Goal: Find specific page/section: Find specific page/section

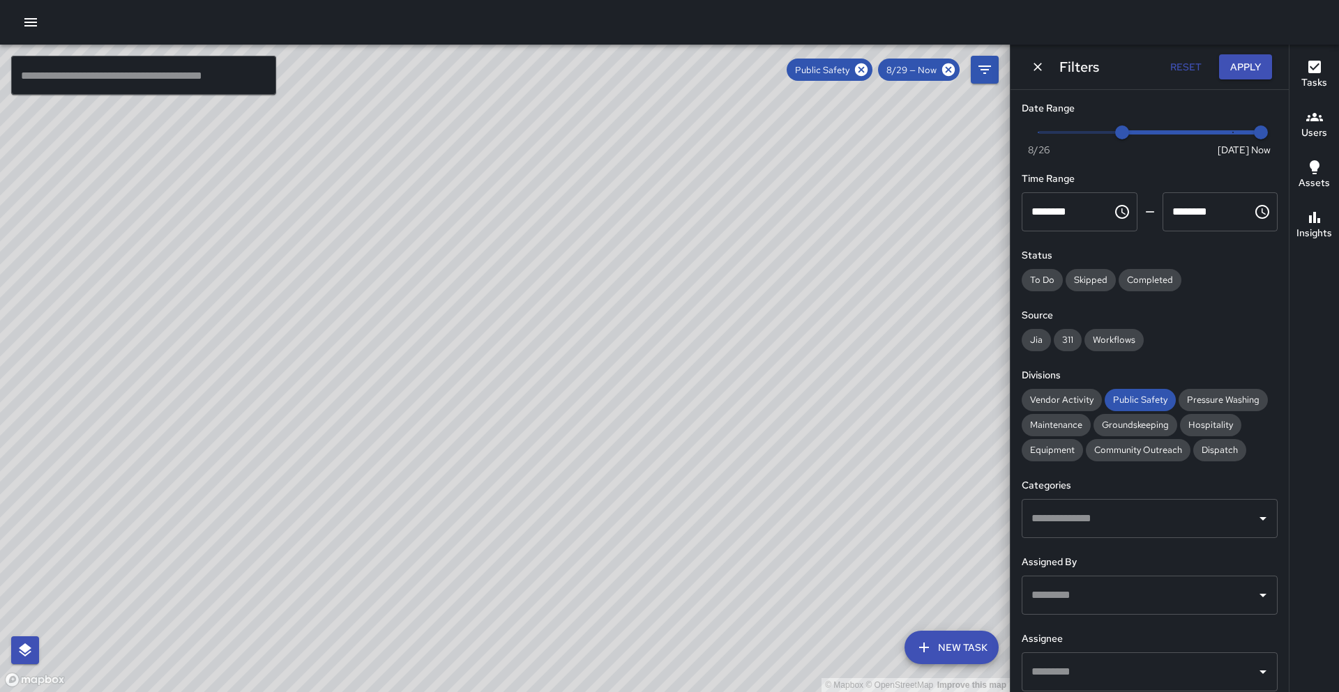
click at [1171, 66] on button "Reset" at bounding box center [1185, 67] width 45 height 26
type input "*"
drag, startPoint x: 616, startPoint y: 391, endPoint x: 443, endPoint y: 368, distance: 175.1
click at [443, 368] on div "© Mapbox © OpenStreetMap Improve this map" at bounding box center [505, 369] width 1010 height 648
drag, startPoint x: 434, startPoint y: 480, endPoint x: 469, endPoint y: 150, distance: 331.6
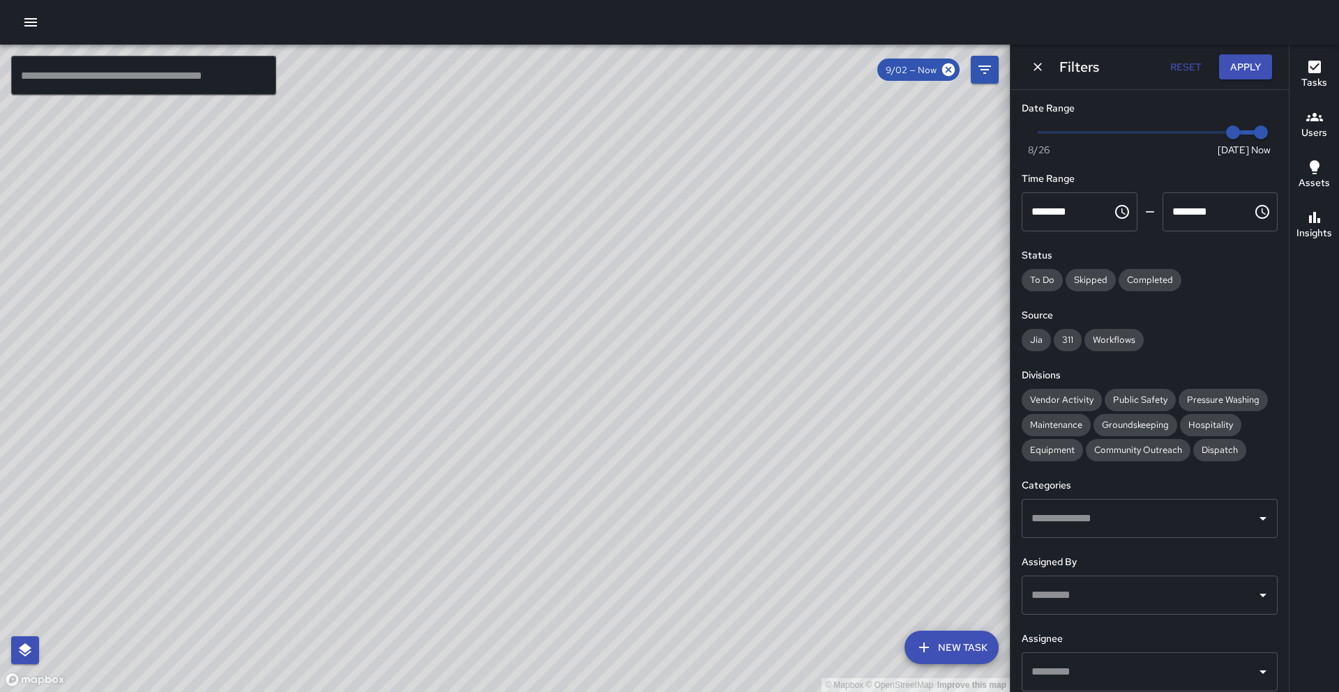
click at [488, 121] on div "© Mapbox © OpenStreetMap Improve this map" at bounding box center [505, 369] width 1010 height 648
drag, startPoint x: 300, startPoint y: 356, endPoint x: 342, endPoint y: 269, distance: 95.7
click at [351, 261] on div "© Mapbox © OpenStreetMap Improve this map" at bounding box center [505, 369] width 1010 height 648
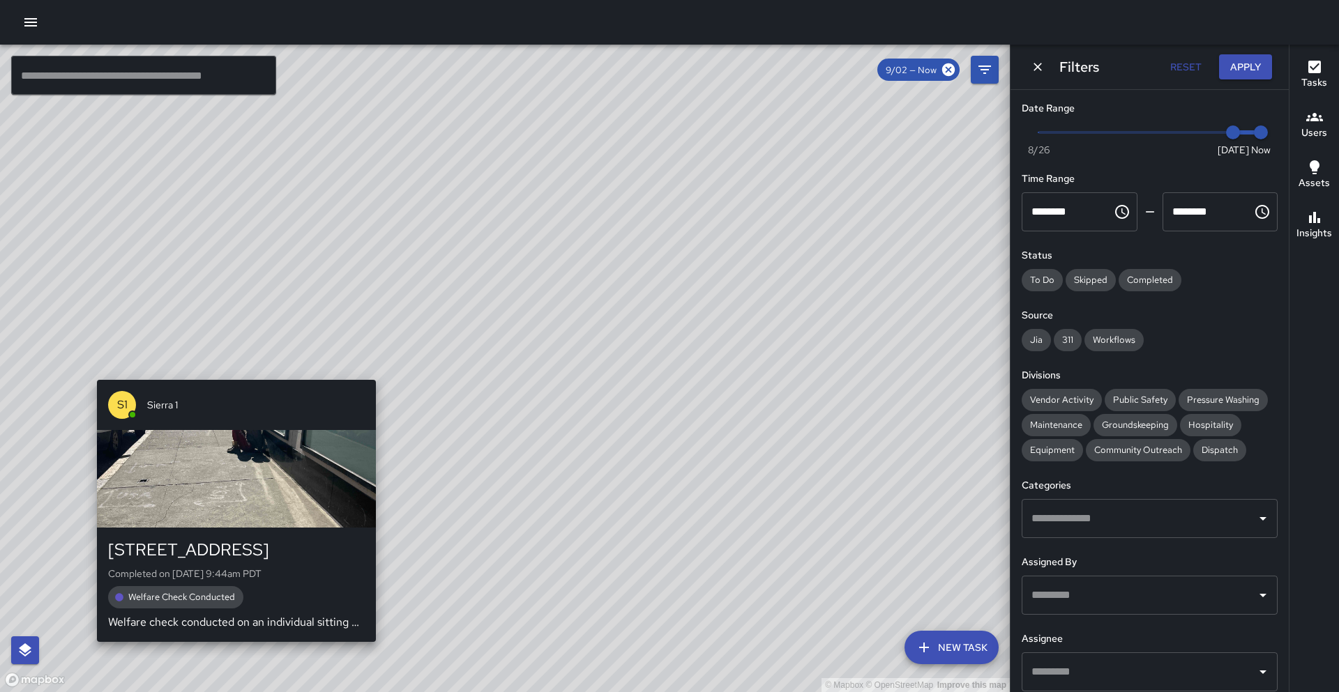
click at [228, 370] on div "© Mapbox © OpenStreetMap Improve this map S1 Sierra 1 449 15th Street Completed…" at bounding box center [505, 369] width 1010 height 648
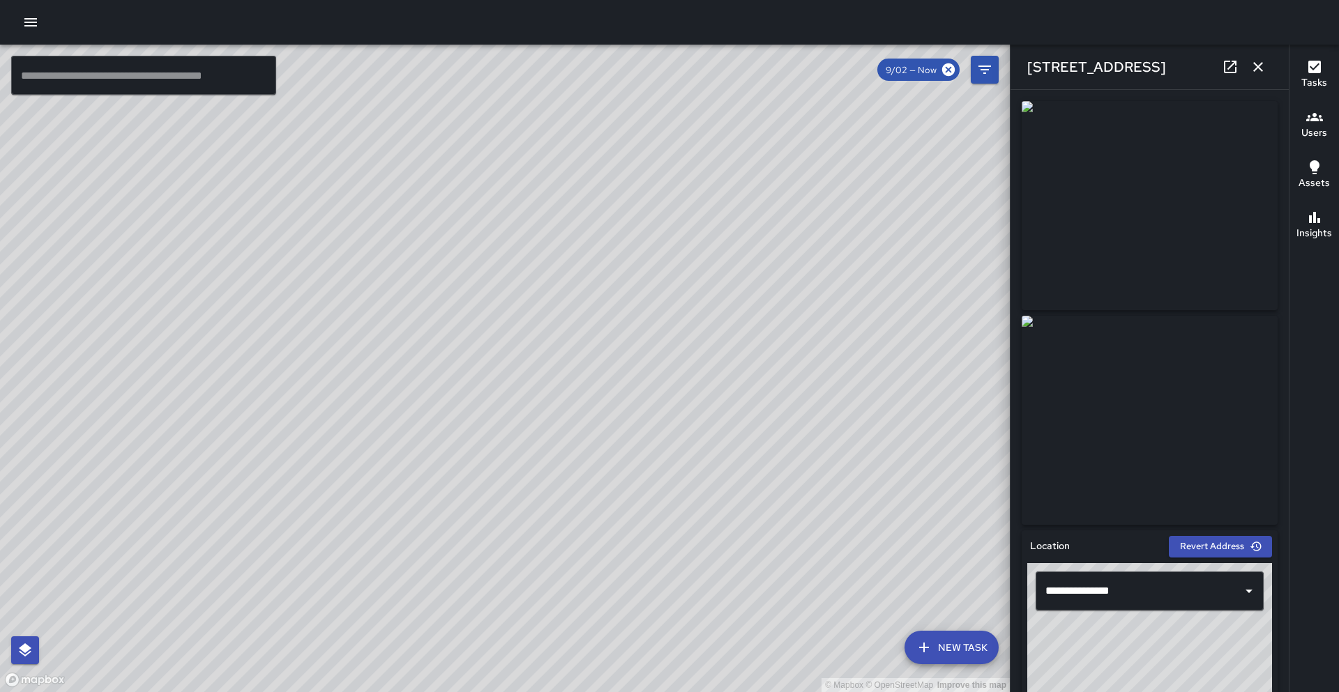
click at [487, 328] on div "© Mapbox © OpenStreetMap Improve this map S1 Sierra 1 1518 Broadway Completed o…" at bounding box center [505, 369] width 1010 height 648
drag, startPoint x: 680, startPoint y: 363, endPoint x: 271, endPoint y: 443, distance: 416.9
click at [271, 443] on div "© Mapbox © OpenStreetMap Improve this map" at bounding box center [505, 369] width 1010 height 648
drag, startPoint x: 351, startPoint y: 328, endPoint x: 385, endPoint y: 361, distance: 47.3
click at [338, 427] on div "© Mapbox © OpenStreetMap Improve this map" at bounding box center [505, 369] width 1010 height 648
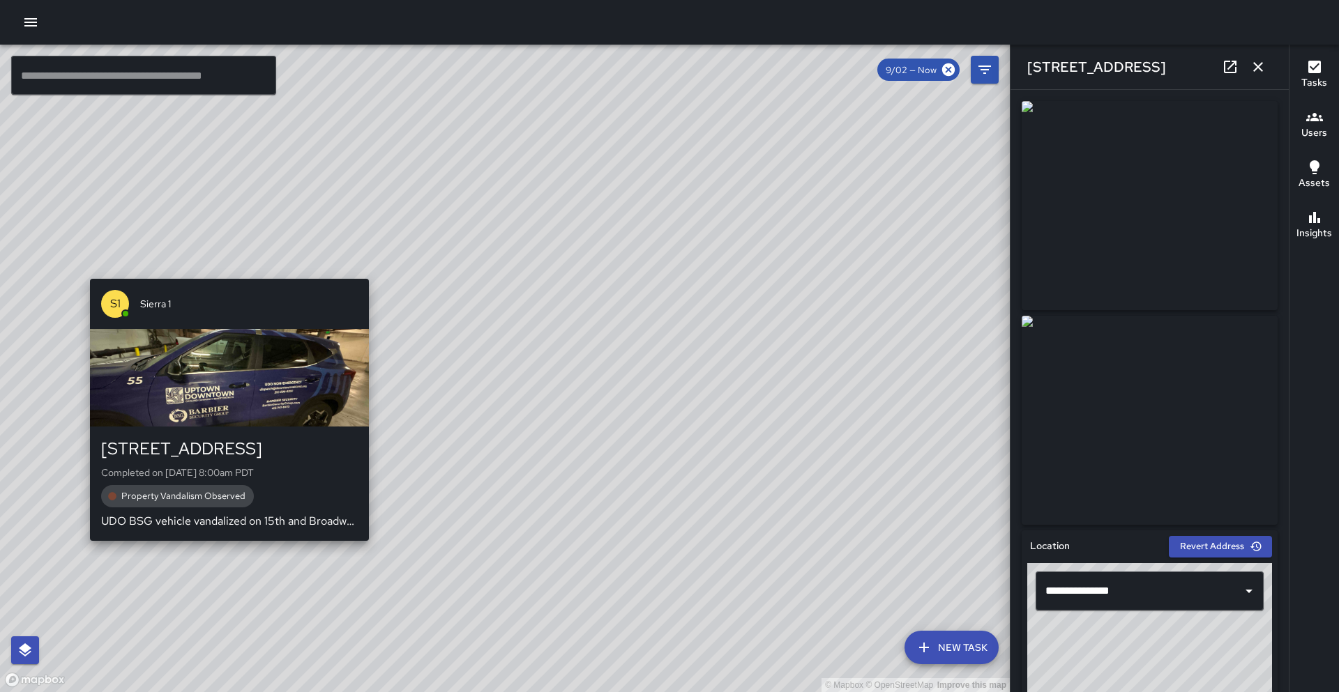
click at [234, 264] on div "© Mapbox © OpenStreetMap Improve this map S1 Sierra 1 1540 Broadway Completed o…" at bounding box center [505, 369] width 1010 height 648
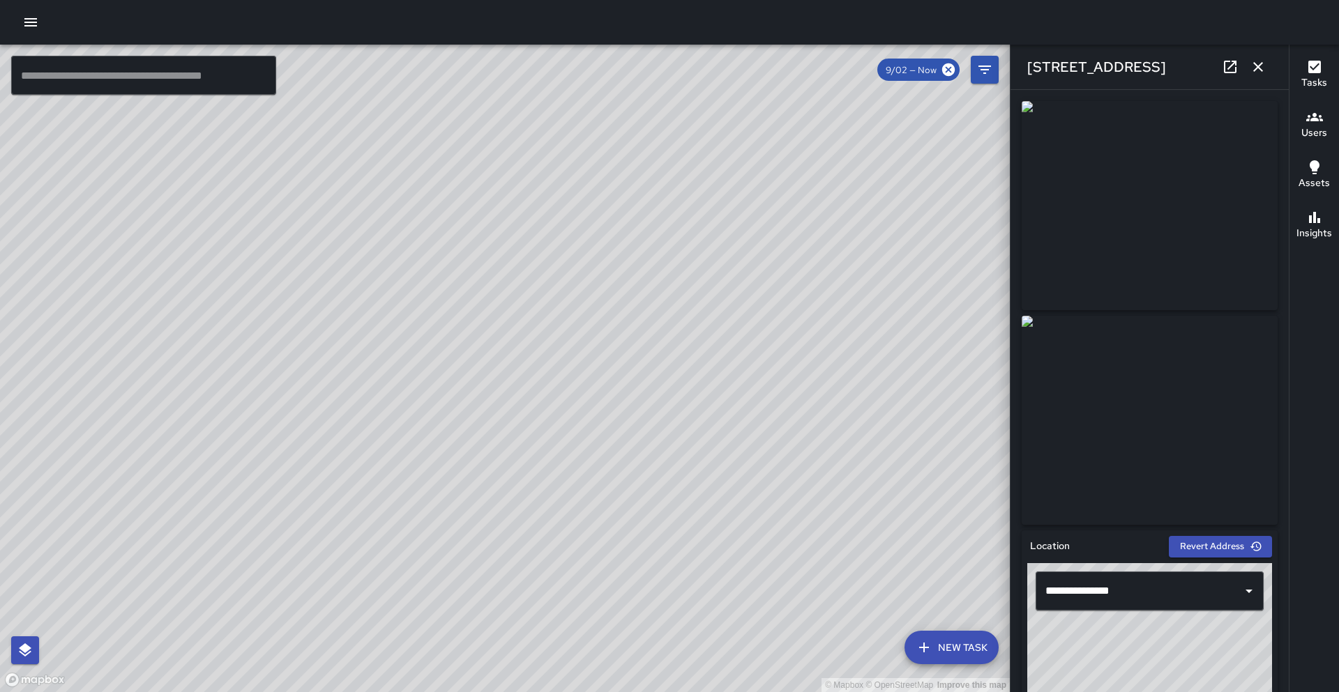
click at [1235, 72] on icon at bounding box center [1230, 67] width 13 height 13
drag, startPoint x: 625, startPoint y: 233, endPoint x: 399, endPoint y: 364, distance: 260.6
click at [397, 366] on div "© Mapbox © OpenStreetMap Improve this map" at bounding box center [505, 369] width 1010 height 648
drag, startPoint x: 503, startPoint y: 178, endPoint x: 437, endPoint y: 336, distance: 171.3
click at [430, 341] on div "© Mapbox © OpenStreetMap Improve this map" at bounding box center [505, 369] width 1010 height 648
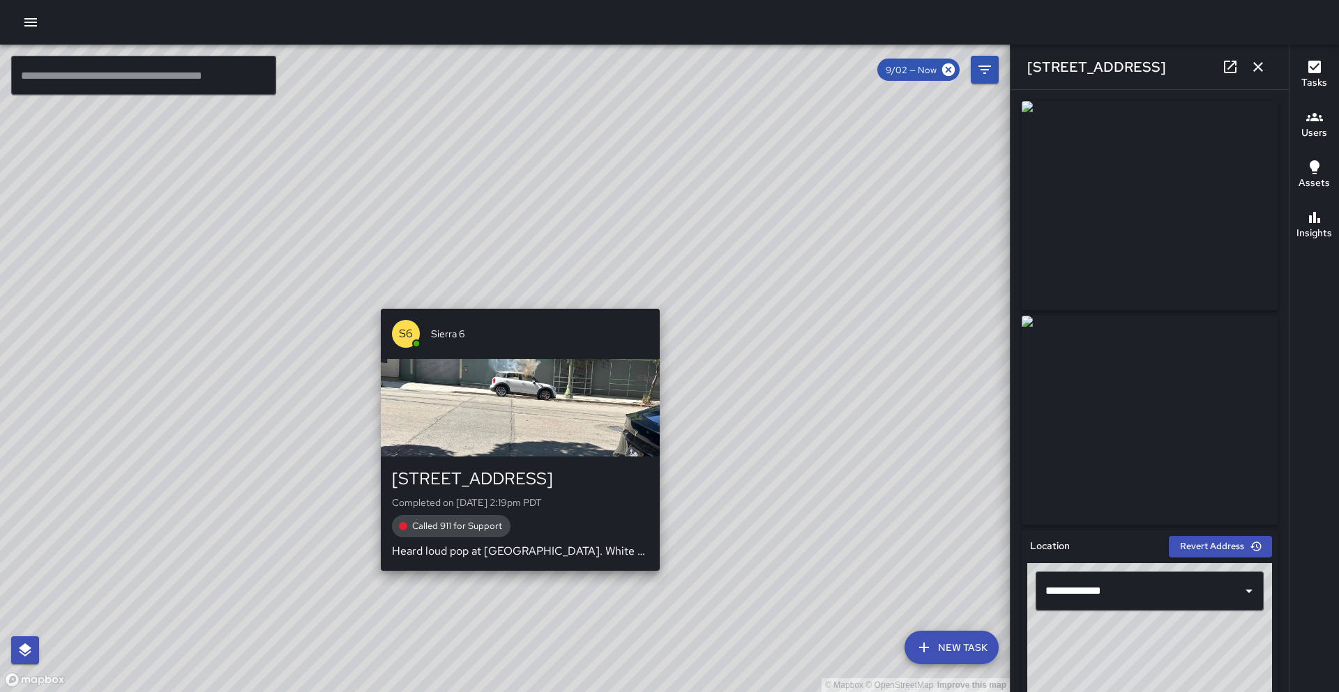
click at [516, 297] on div "© Mapbox © OpenStreetMap Improve this map S6 Sierra 6 1924 Franklin Street Comp…" at bounding box center [505, 369] width 1010 height 648
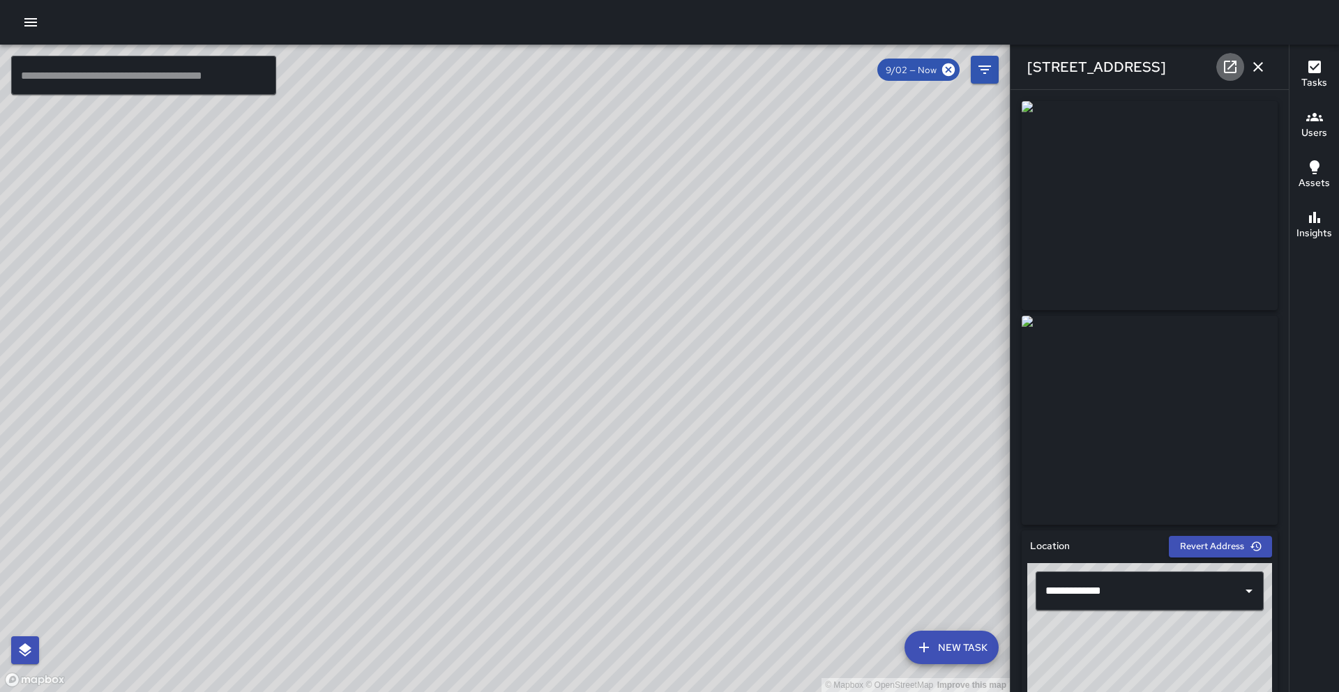
click at [1235, 62] on icon at bounding box center [1230, 67] width 13 height 13
drag, startPoint x: 356, startPoint y: 294, endPoint x: 581, endPoint y: 132, distance: 278.2
click at [581, 132] on div "© Mapbox © OpenStreetMap Improve this map" at bounding box center [505, 369] width 1010 height 648
drag, startPoint x: 413, startPoint y: 262, endPoint x: 517, endPoint y: 99, distance: 193.0
click at [517, 99] on div "© Mapbox © OpenStreetMap Improve this map M1 Mike 1 1773 Broadway Completed on …" at bounding box center [505, 369] width 1010 height 648
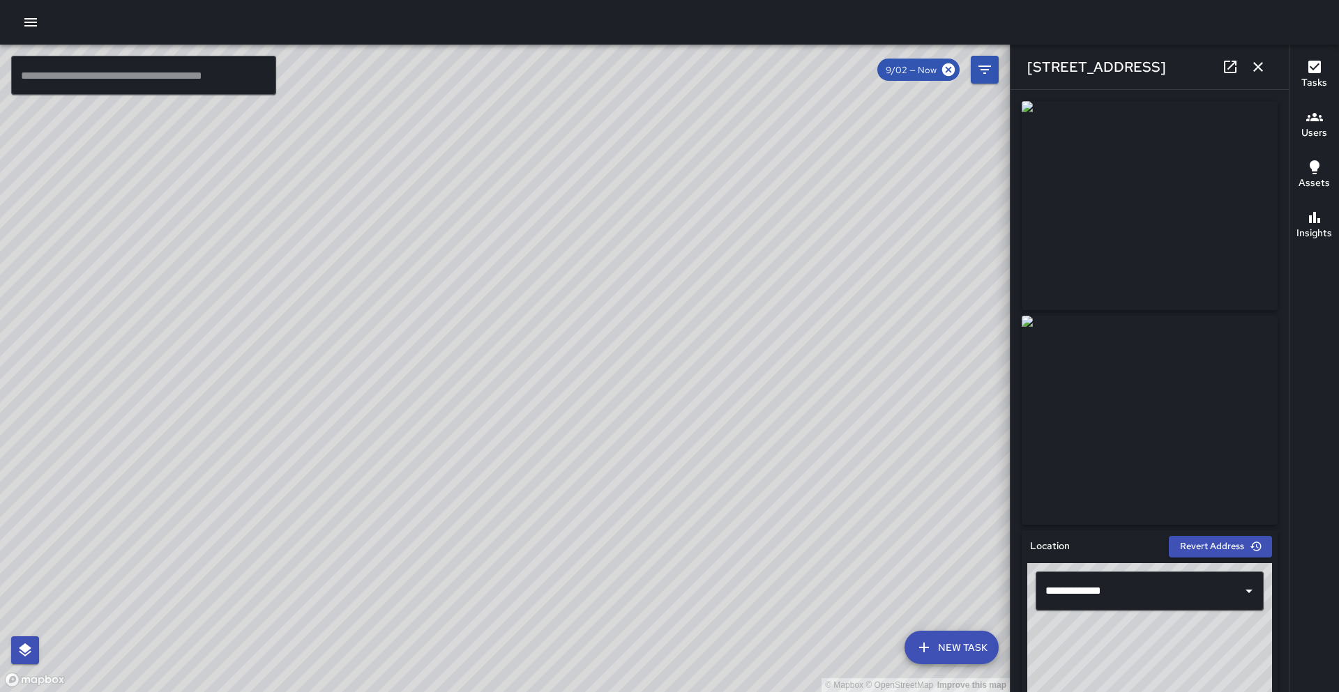
drag, startPoint x: 268, startPoint y: 369, endPoint x: 358, endPoint y: 180, distance: 209.6
click at [358, 180] on div "© Mapbox © OpenStreetMap Improve this map" at bounding box center [505, 369] width 1010 height 648
drag, startPoint x: 291, startPoint y: 418, endPoint x: 253, endPoint y: 333, distance: 92.7
click at [324, 266] on div "© Mapbox © OpenStreetMap Improve this map" at bounding box center [505, 369] width 1010 height 648
drag, startPoint x: 170, startPoint y: 395, endPoint x: 338, endPoint y: 204, distance: 253.9
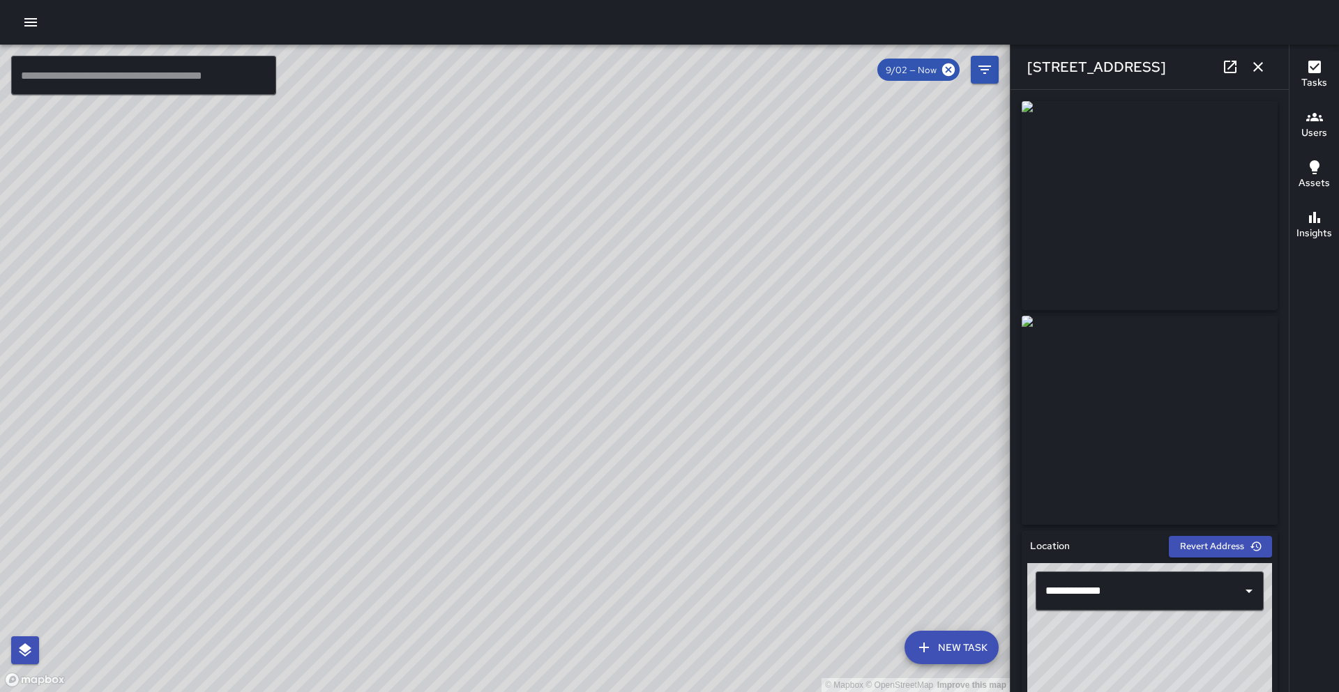
click at [338, 204] on div "© Mapbox © OpenStreetMap Improve this map" at bounding box center [505, 369] width 1010 height 648
drag, startPoint x: 185, startPoint y: 425, endPoint x: 275, endPoint y: 264, distance: 184.7
click at [354, 232] on div "© Mapbox © OpenStreetMap Improve this map" at bounding box center [505, 369] width 1010 height 648
drag, startPoint x: 235, startPoint y: 333, endPoint x: 385, endPoint y: 137, distance: 247.2
click at [420, 107] on div "© Mapbox © OpenStreetMap Improve this map" at bounding box center [505, 369] width 1010 height 648
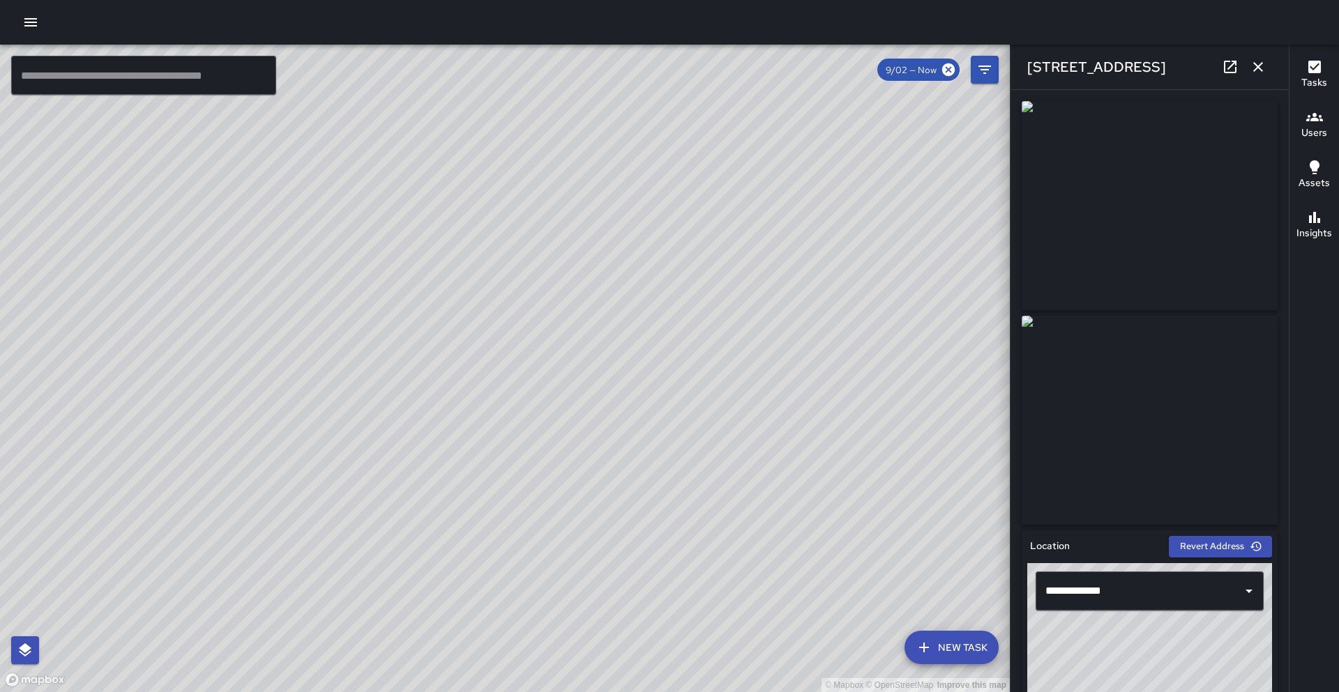
drag, startPoint x: 323, startPoint y: 306, endPoint x: 333, endPoint y: 189, distance: 117.5
click at [344, 169] on div "© Mapbox © OpenStreetMap Improve this map" at bounding box center [505, 369] width 1010 height 648
click at [468, 340] on div "© Mapbox © OpenStreetMap Improve this map S2 Sierra 2 901-933 Broadway Complete…" at bounding box center [505, 369] width 1010 height 648
click at [1223, 66] on icon at bounding box center [1230, 67] width 17 height 17
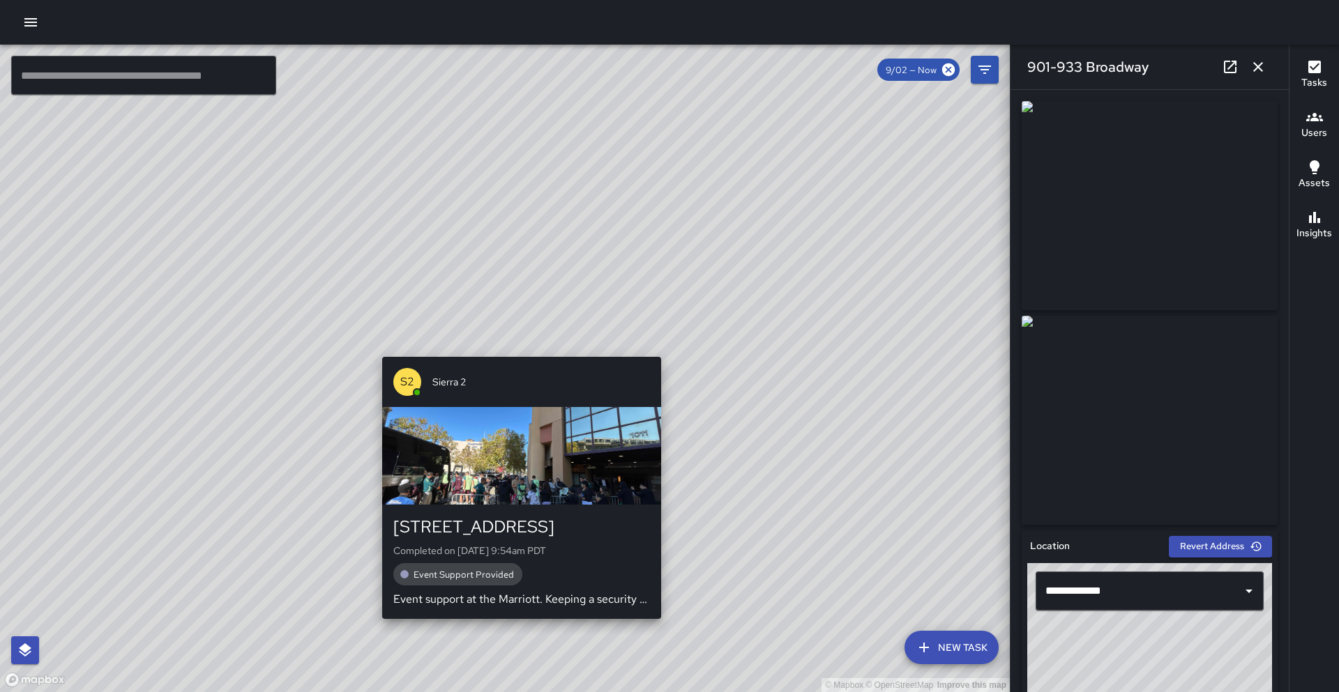
click at [511, 351] on div "© Mapbox © OpenStreetMap Improve this map S2 Sierra 2 463 10th Street Completed…" at bounding box center [505, 369] width 1010 height 648
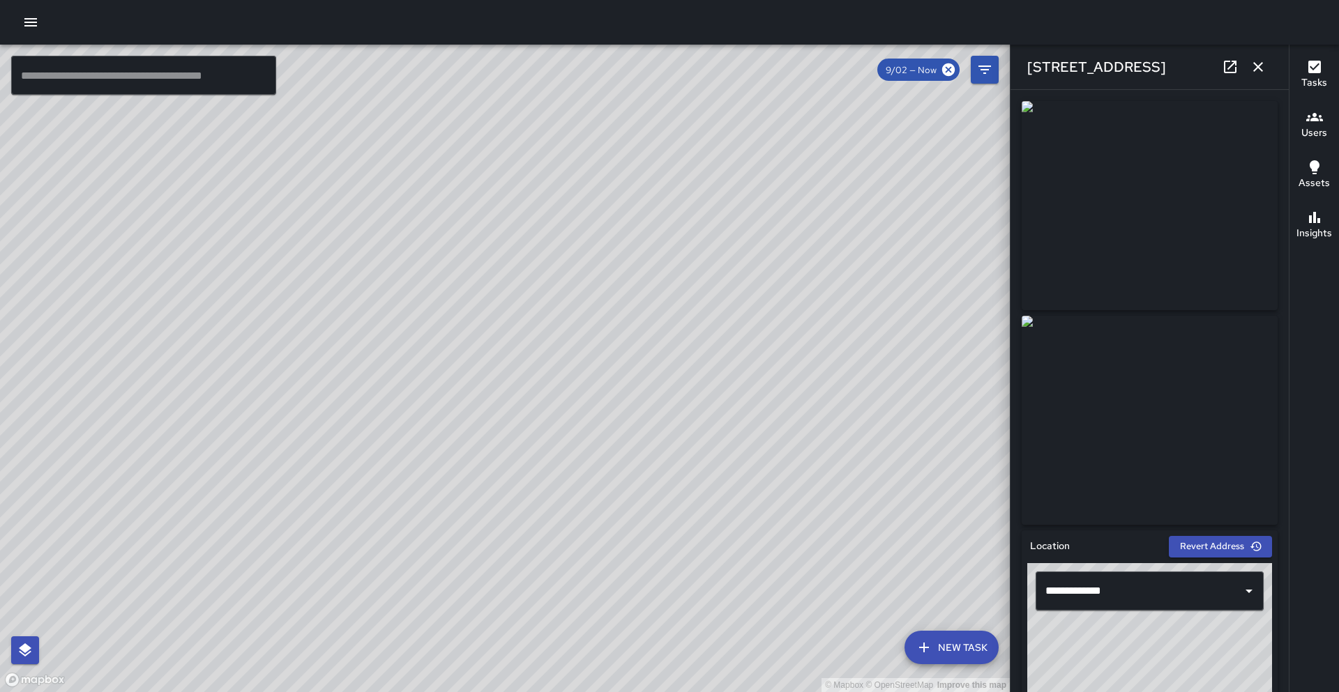
click at [1226, 70] on icon at bounding box center [1230, 67] width 17 height 17
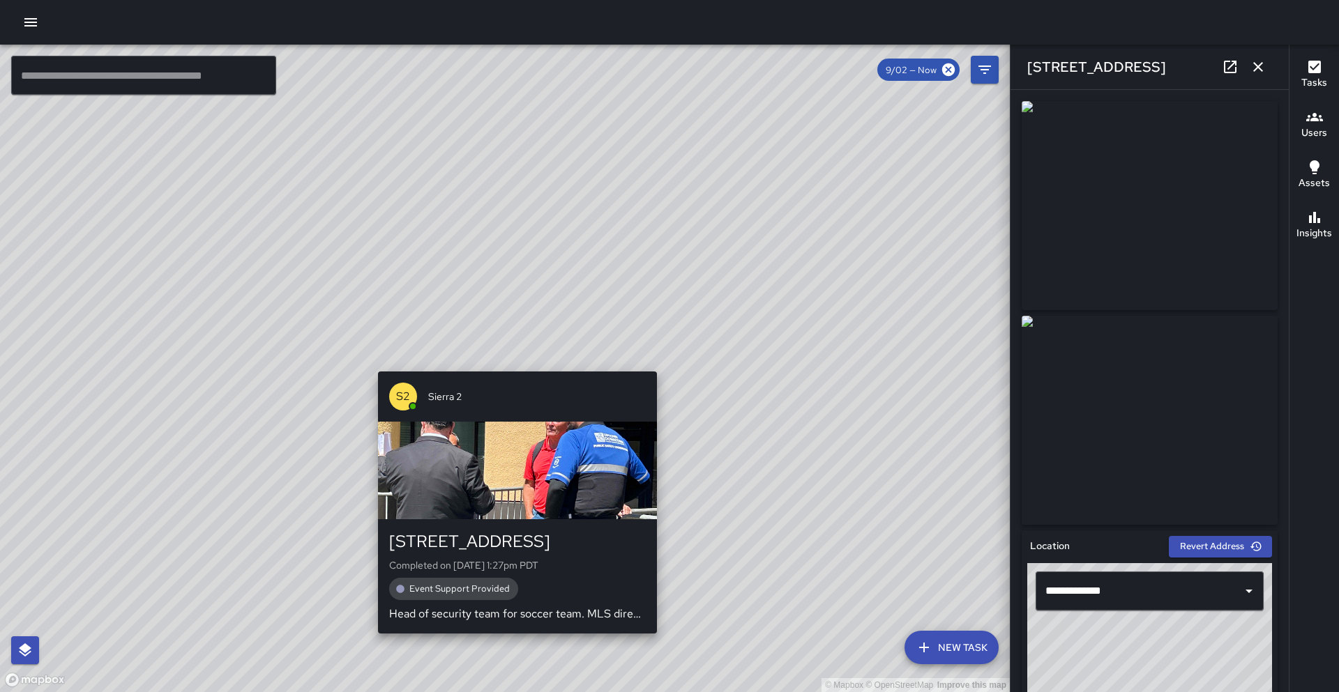
click at [515, 357] on div "© Mapbox © OpenStreetMap Improve this map S2 Sierra 2 463 10th Street Completed…" at bounding box center [505, 369] width 1010 height 648
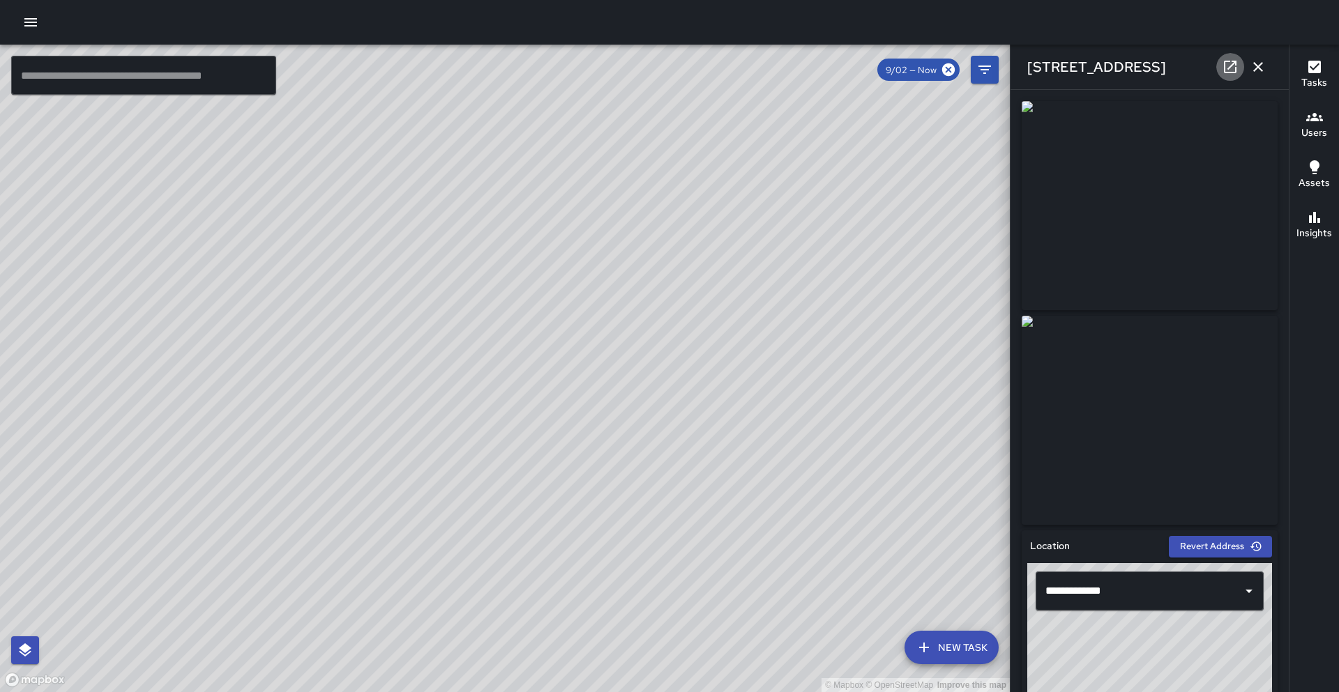
click at [1223, 64] on icon at bounding box center [1230, 67] width 17 height 17
drag, startPoint x: 753, startPoint y: 400, endPoint x: 720, endPoint y: 471, distance: 78.0
click at [720, 471] on div "© Mapbox © OpenStreetMap Improve this map" at bounding box center [505, 369] width 1010 height 648
click at [943, 73] on icon at bounding box center [948, 69] width 13 height 13
click at [949, 71] on icon at bounding box center [948, 69] width 15 height 15
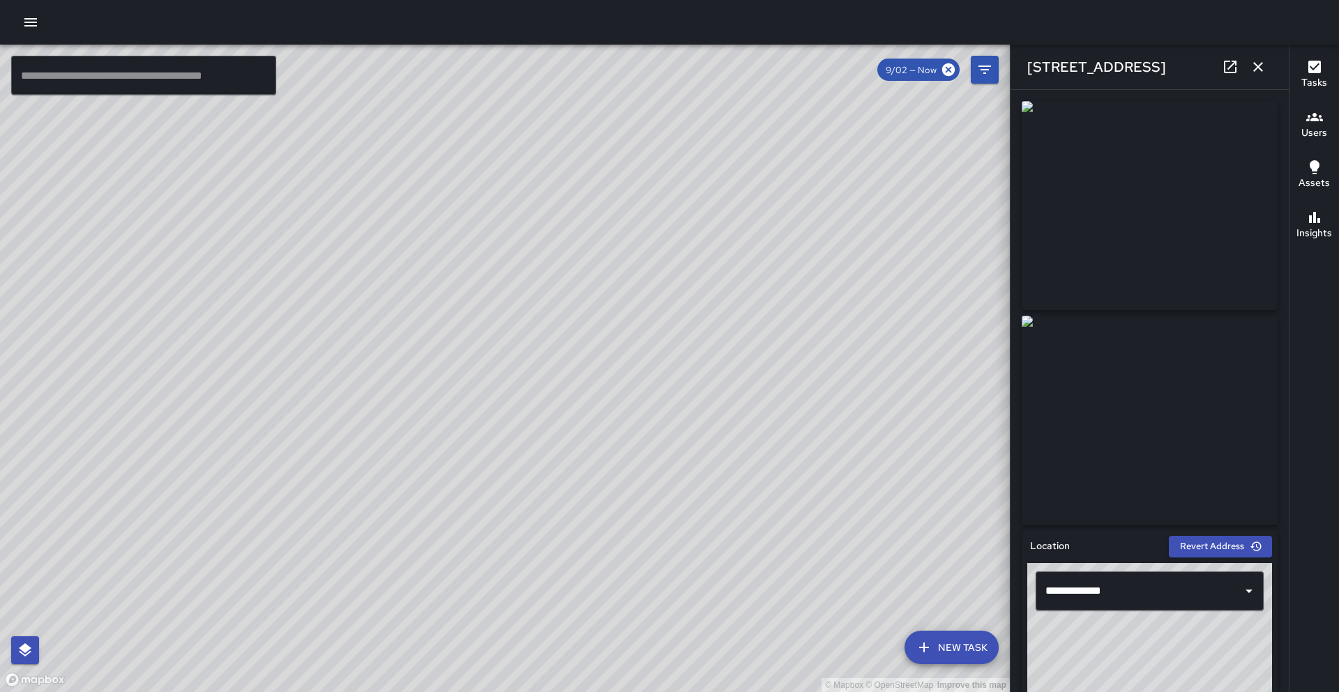
click at [1260, 64] on icon "button" at bounding box center [1258, 67] width 10 height 10
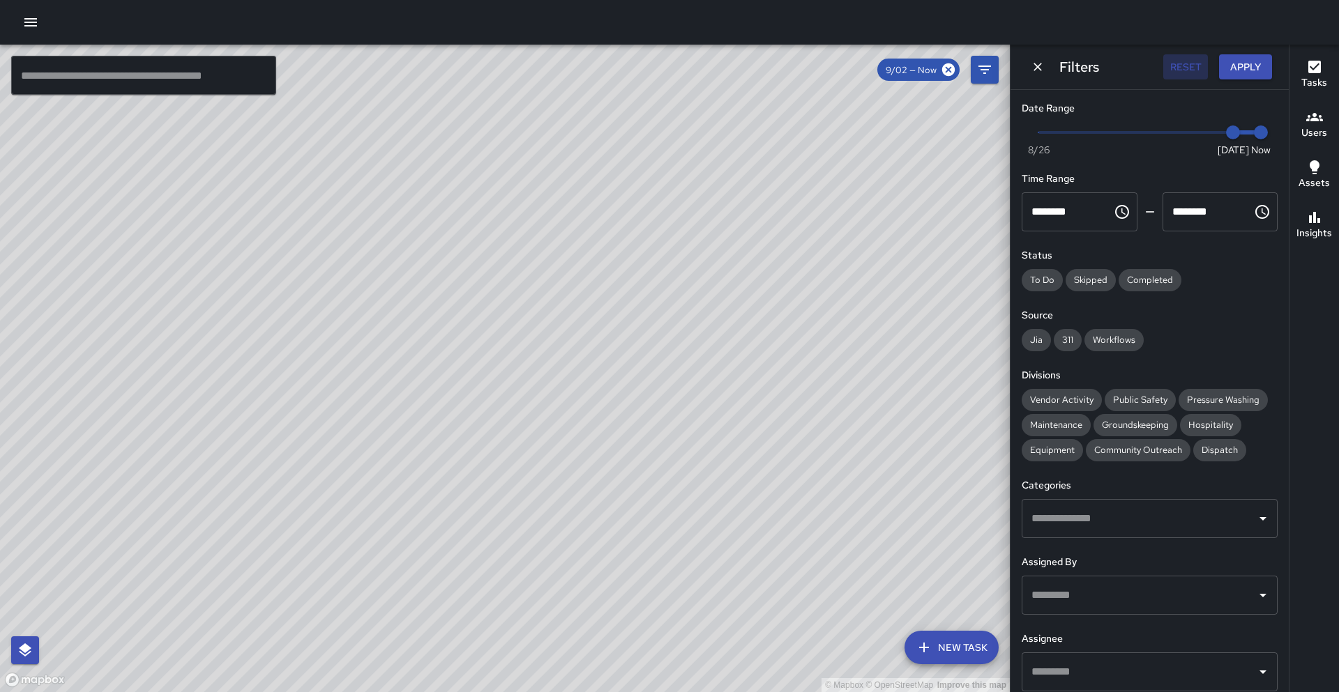
click at [1203, 66] on button "Reset" at bounding box center [1185, 67] width 45 height 26
drag, startPoint x: 879, startPoint y: 165, endPoint x: 584, endPoint y: 245, distance: 305.4
click at [584, 245] on div "© Mapbox © OpenStreetMap Improve this map" at bounding box center [505, 369] width 1010 height 648
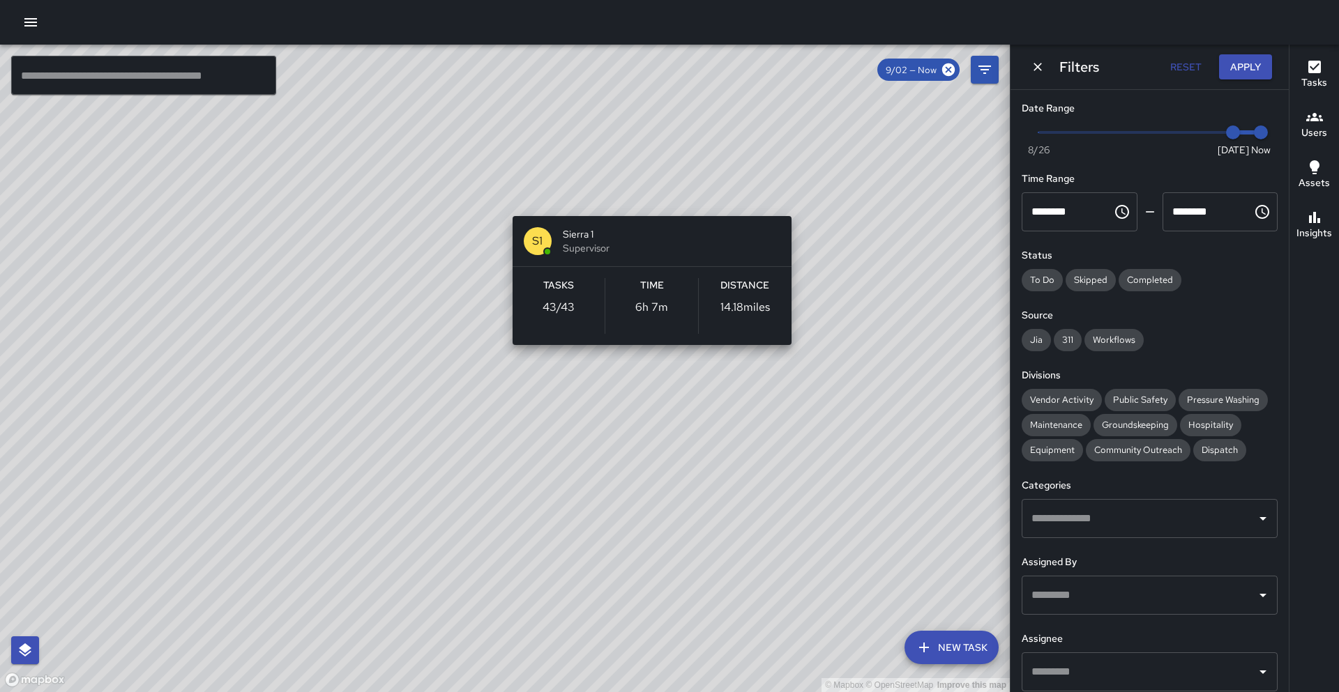
click at [655, 197] on div "© Mapbox © OpenStreetMap Improve this map S1 Sierra 1 Supervisor Tasks 43 / 43 …" at bounding box center [505, 369] width 1010 height 648
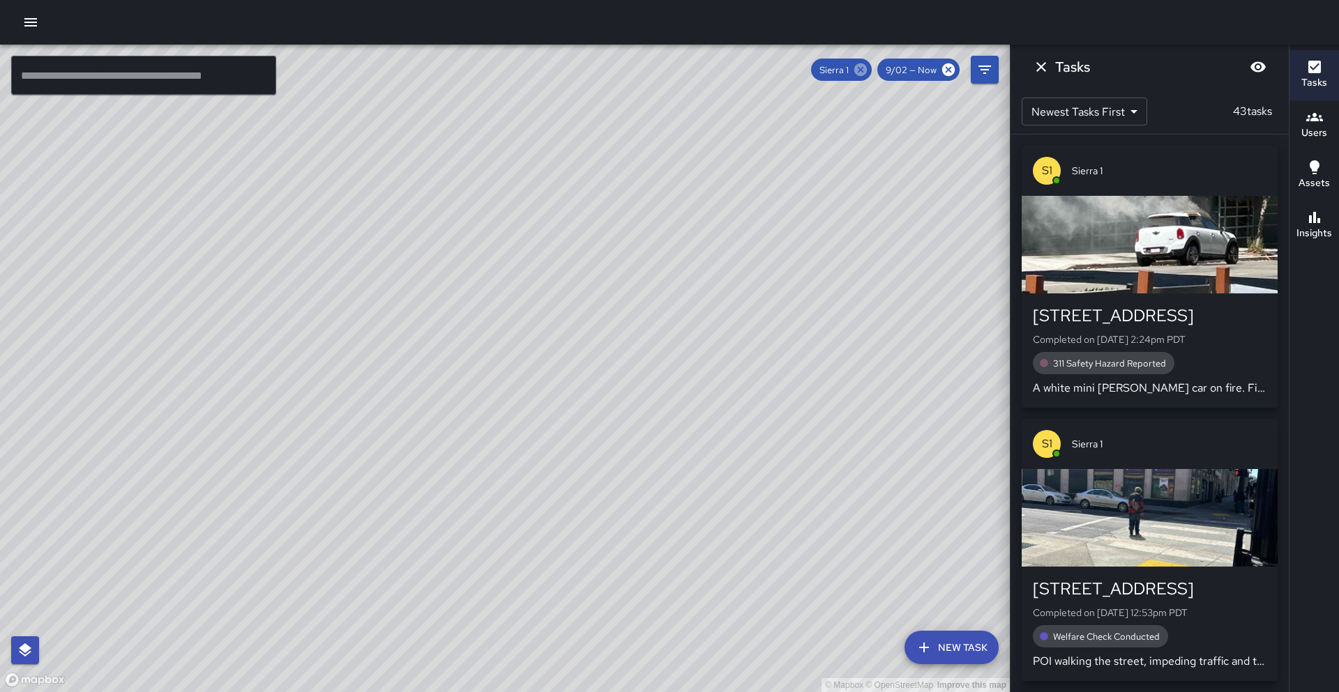
click at [867, 71] on icon at bounding box center [860, 69] width 13 height 13
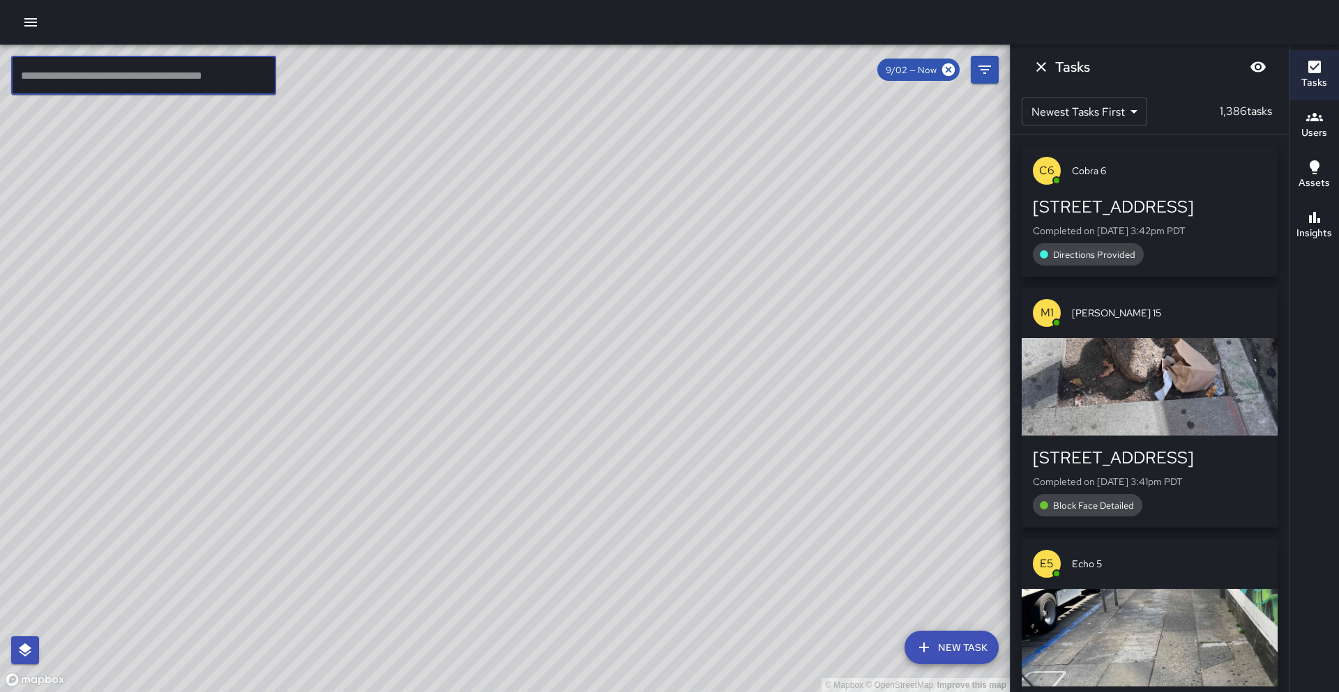
click at [173, 89] on input "text" at bounding box center [143, 75] width 265 height 39
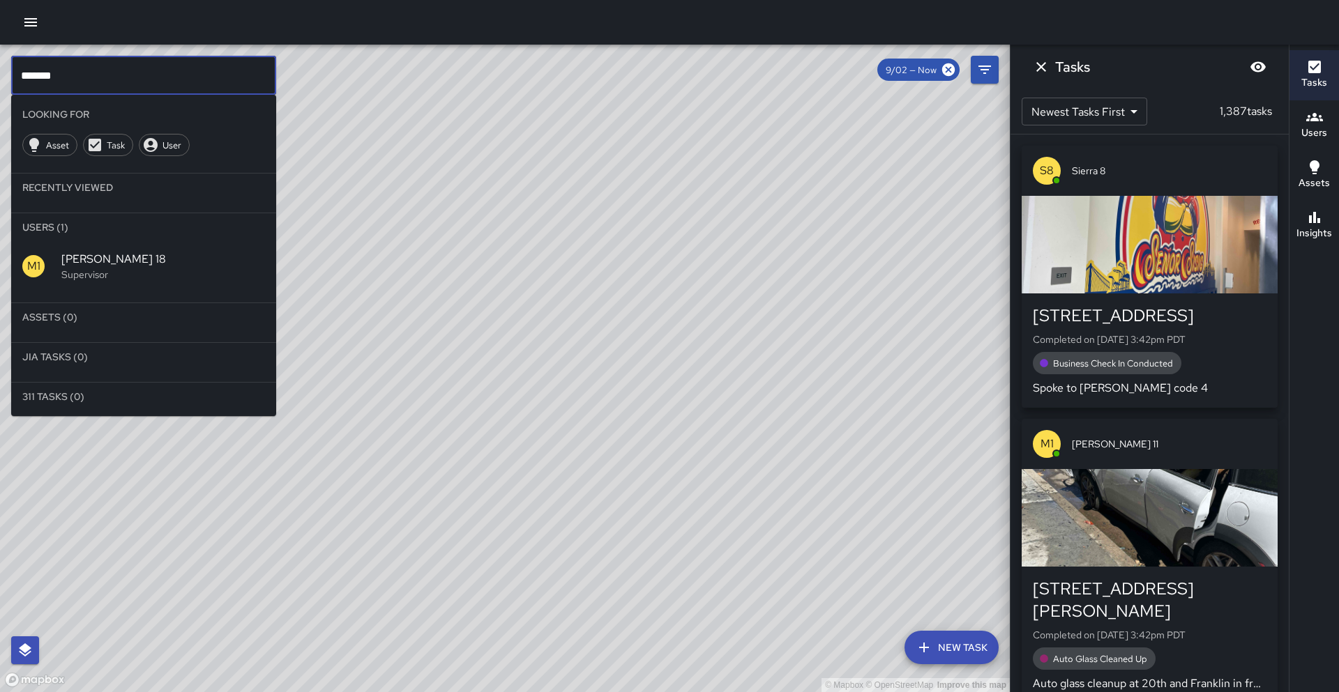
type input "*******"
click at [158, 251] on span "Mike 18" at bounding box center [163, 259] width 204 height 17
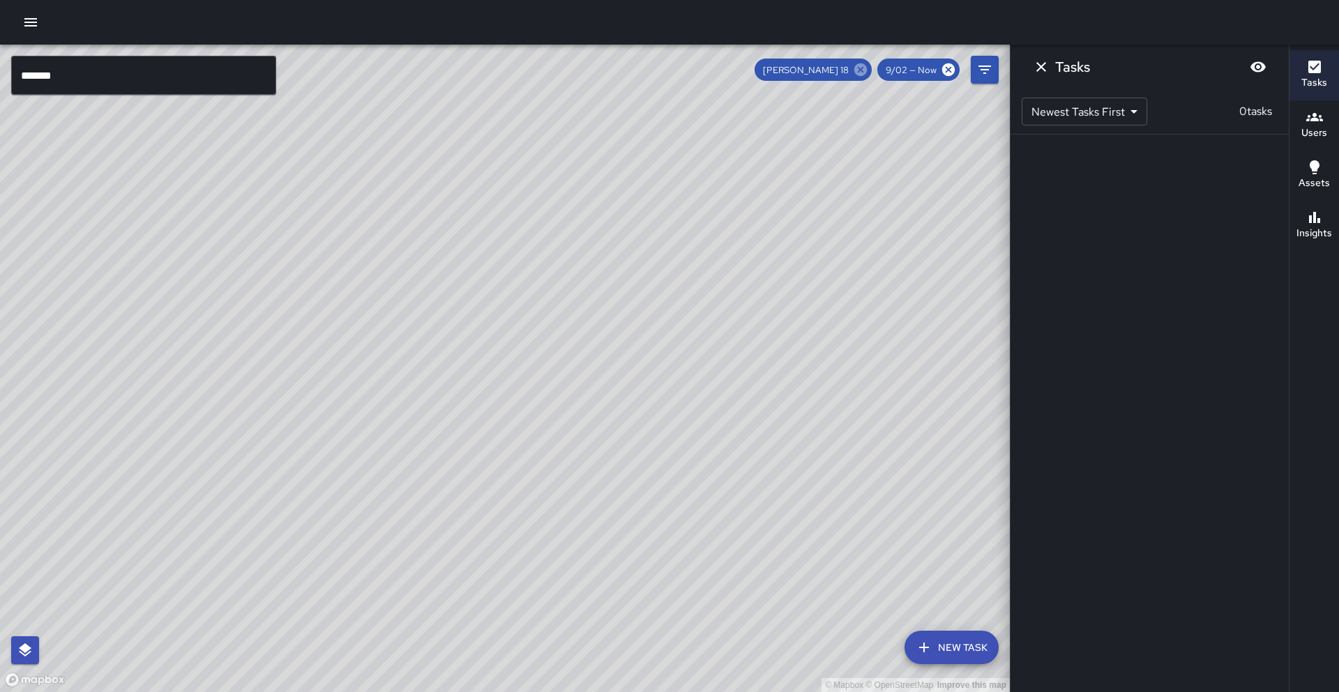
click at [860, 73] on icon at bounding box center [860, 69] width 13 height 13
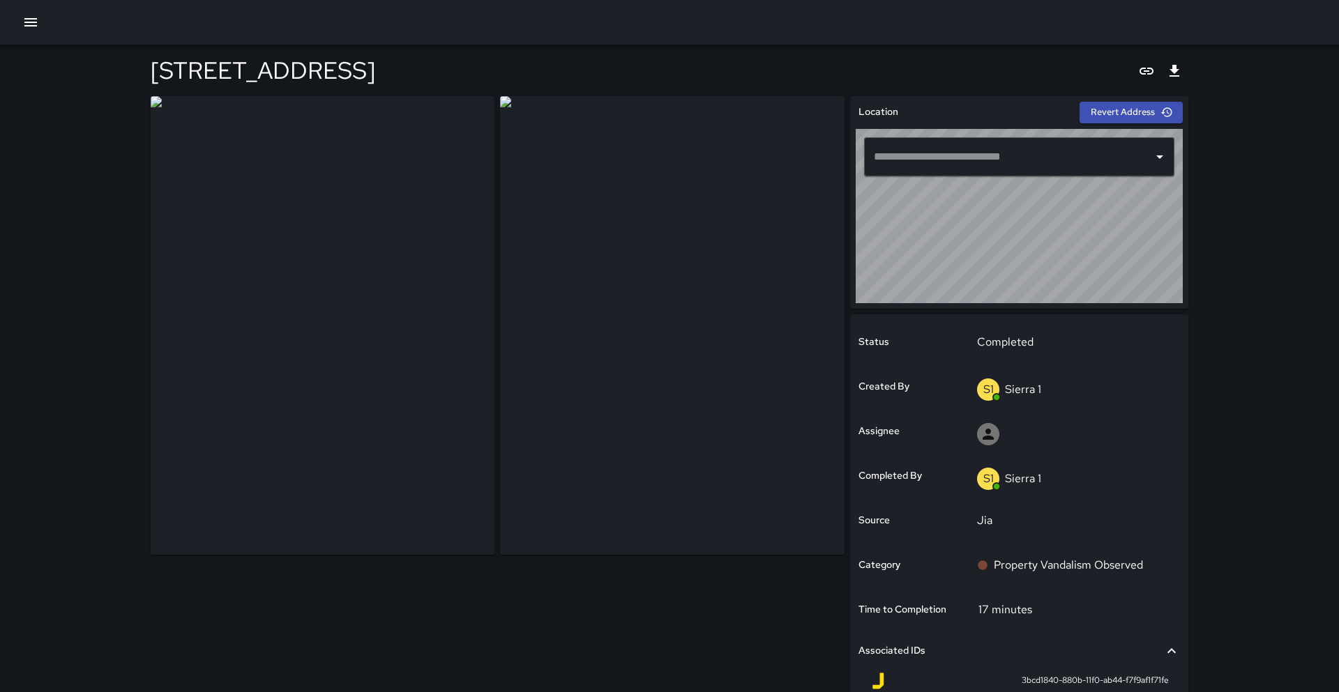
type input "**********"
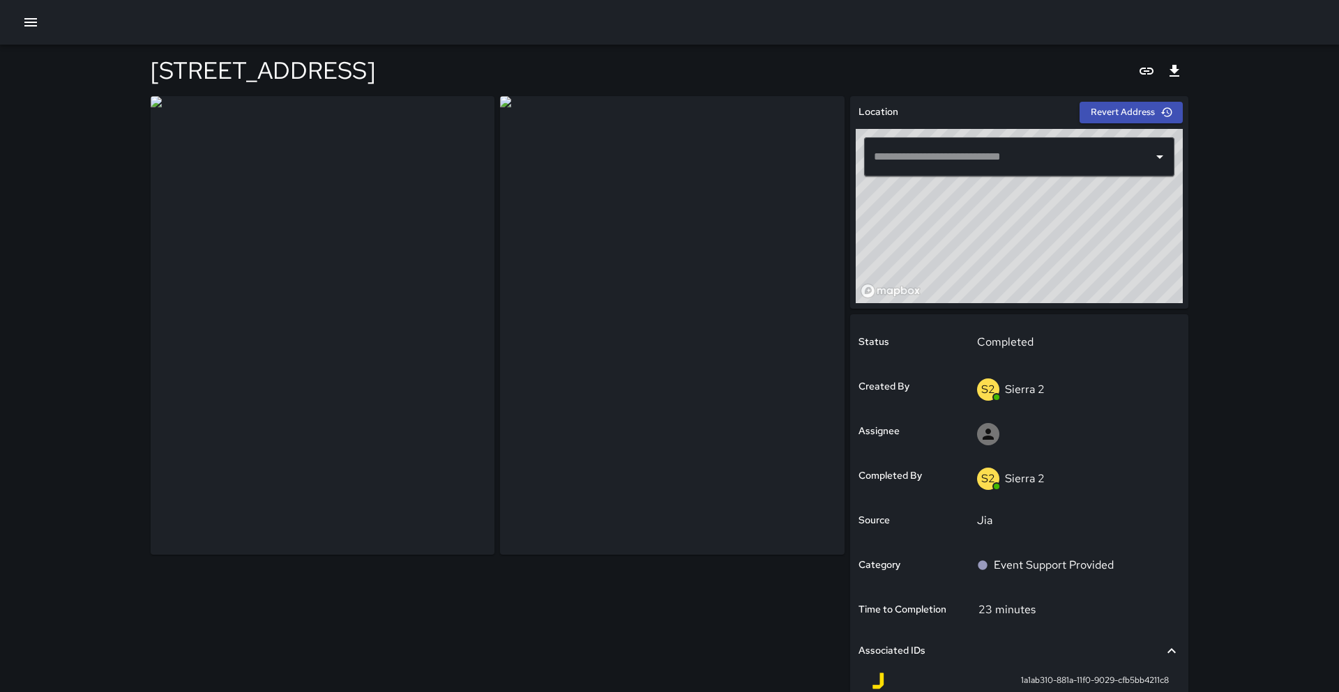
type input "**********"
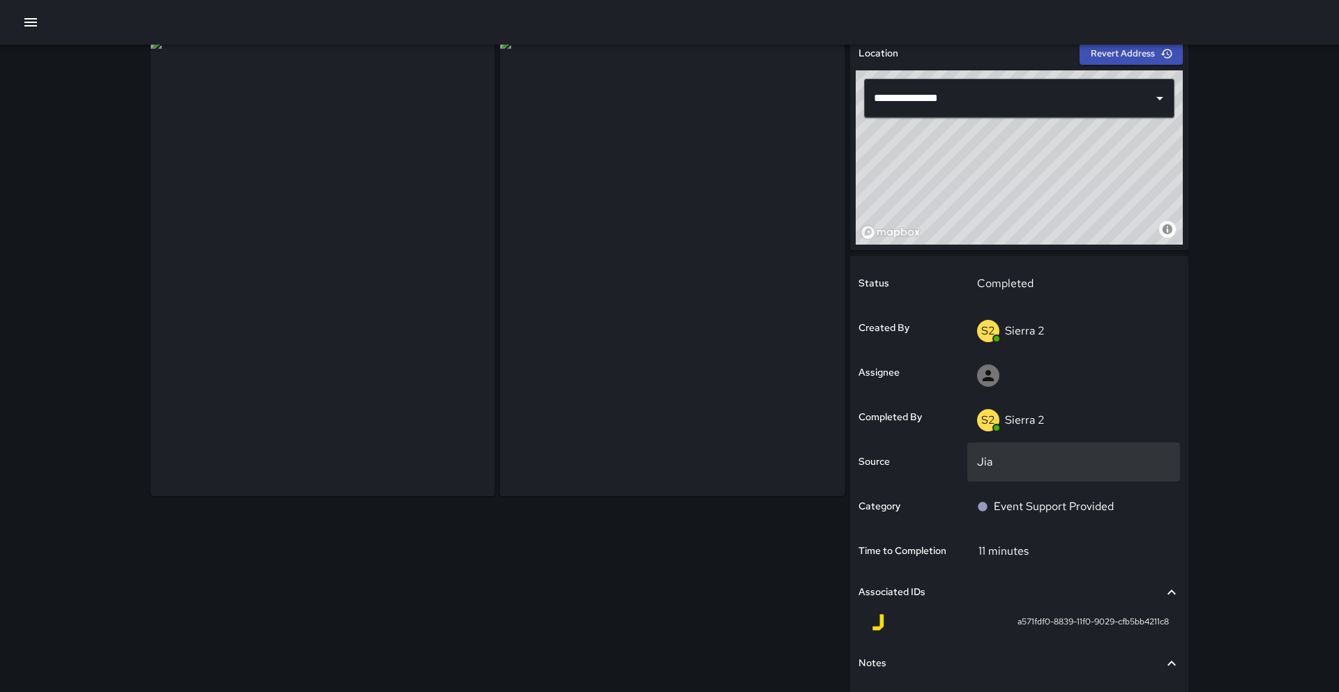
scroll to position [60, 0]
